Goal: Task Accomplishment & Management: Manage account settings

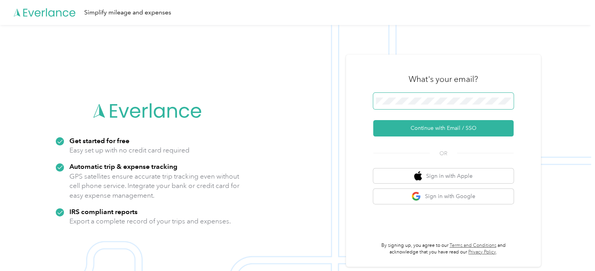
click at [404, 95] on span at bounding box center [443, 101] width 140 height 16
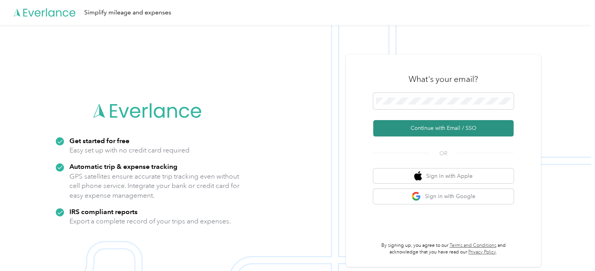
click at [418, 125] on button "Continue with Email / SSO" at bounding box center [443, 128] width 140 height 16
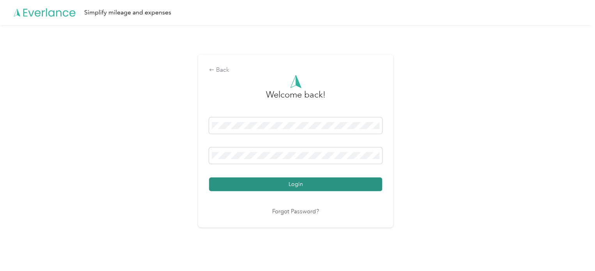
click at [284, 185] on button "Login" at bounding box center [295, 184] width 173 height 14
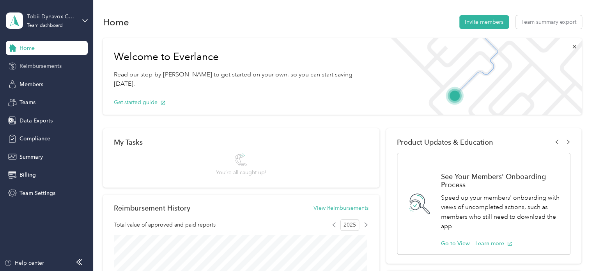
click at [66, 68] on div "Reimbursements" at bounding box center [47, 66] width 82 height 14
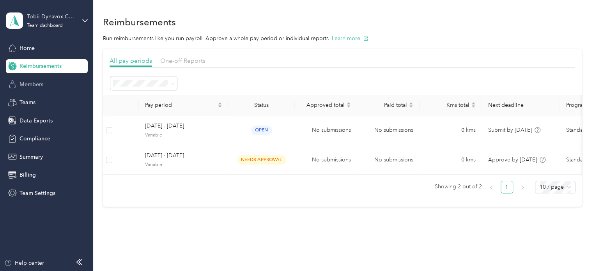
click at [58, 81] on div "Members" at bounding box center [47, 84] width 82 height 14
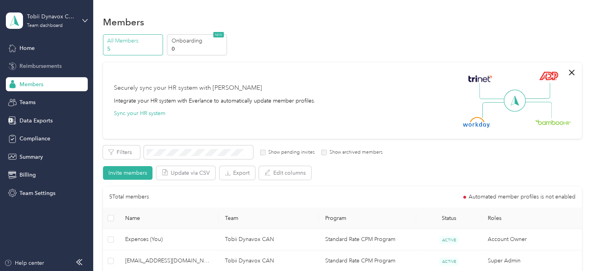
click at [64, 69] on div "Reimbursements" at bounding box center [47, 66] width 82 height 14
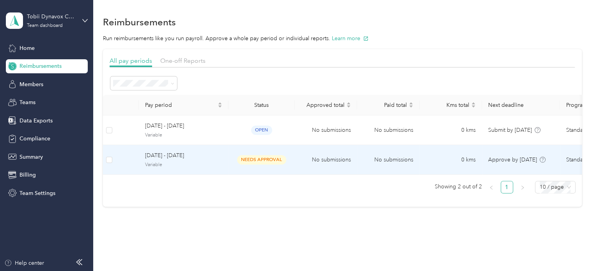
click at [241, 168] on td "needs approval" at bounding box center [261, 160] width 66 height 30
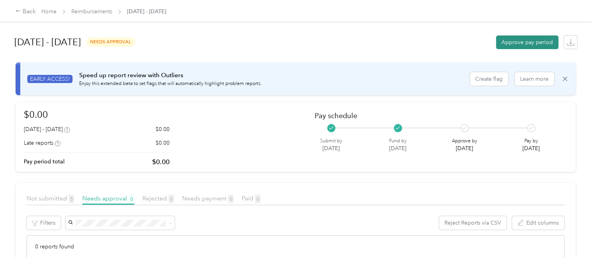
click at [503, 42] on button "Approve pay period" at bounding box center [527, 42] width 62 height 14
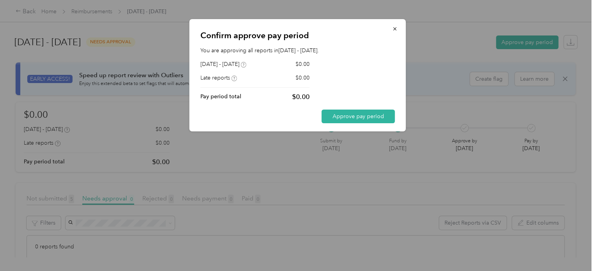
click at [370, 125] on div "Confirm approve pay period You are approving all reports in [DATE] - [DATE] . […" at bounding box center [297, 75] width 216 height 112
click at [371, 120] on button "Approve pay period" at bounding box center [357, 116] width 73 height 14
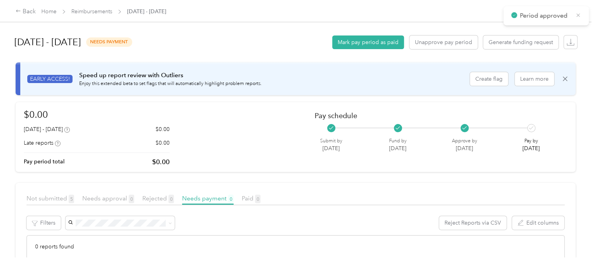
click at [579, 14] on icon at bounding box center [578, 15] width 6 height 7
click at [380, 40] on button "Mark pay period as paid" at bounding box center [368, 42] width 72 height 14
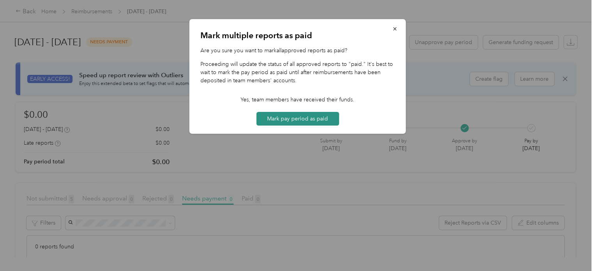
click at [297, 120] on button "Mark pay period as paid" at bounding box center [297, 119] width 83 height 14
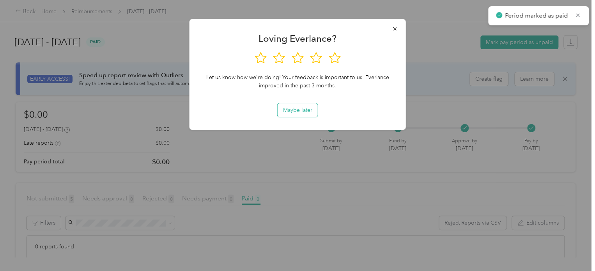
click at [292, 113] on button "Maybe later" at bounding box center [297, 110] width 40 height 14
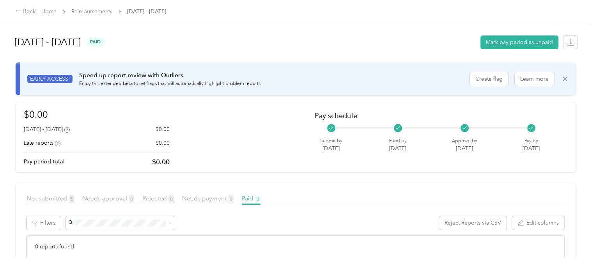
drag, startPoint x: 305, startPoint y: 41, endPoint x: 318, endPoint y: 42, distance: 12.5
click at [305, 41] on div "[DATE] - [DATE] paid Mark pay period as unpaid" at bounding box center [295, 42] width 562 height 30
